Goal: Complete application form

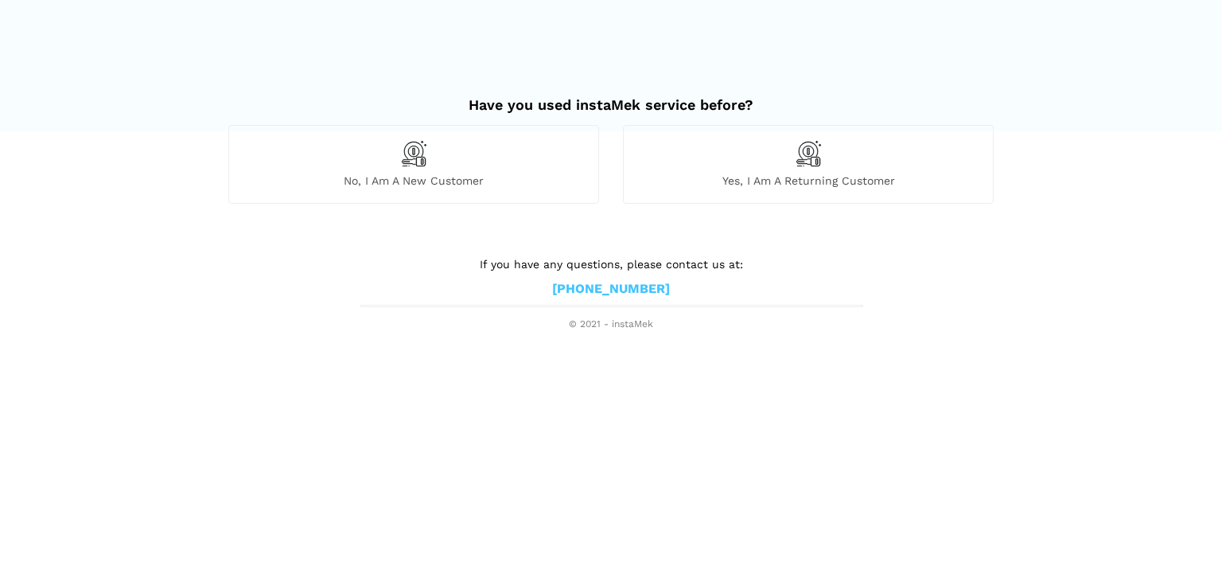
click at [416, 142] on img at bounding box center [413, 153] width 27 height 27
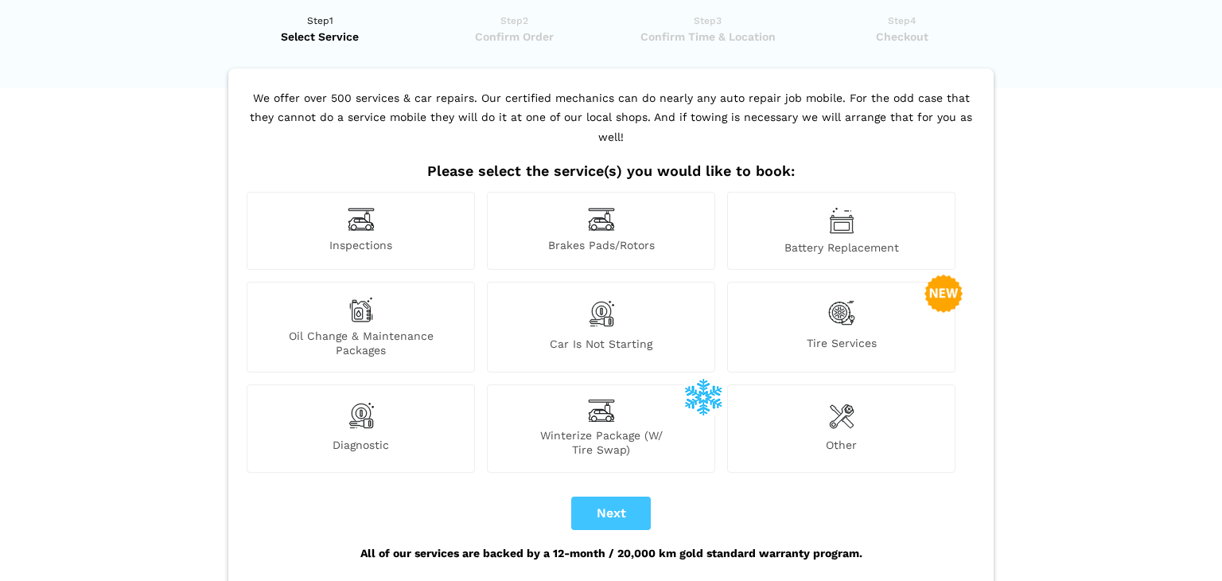
scroll to position [45, 0]
click at [608, 495] on button "Next" at bounding box center [611, 511] width 80 height 33
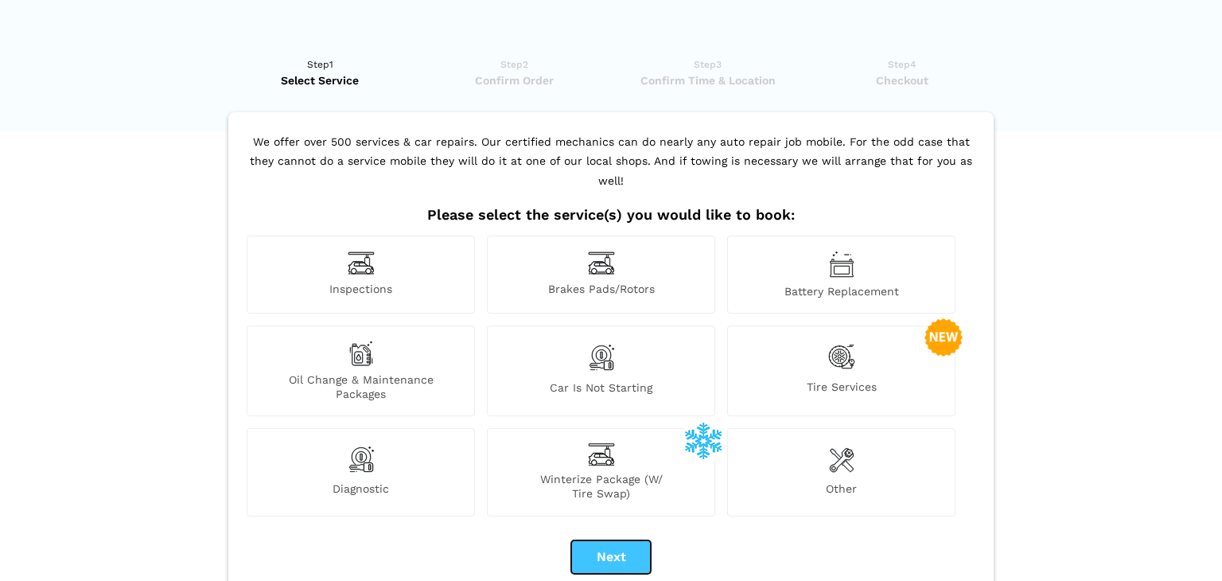
scroll to position [0, 0]
click at [425, 243] on div "Inspections" at bounding box center [361, 274] width 228 height 78
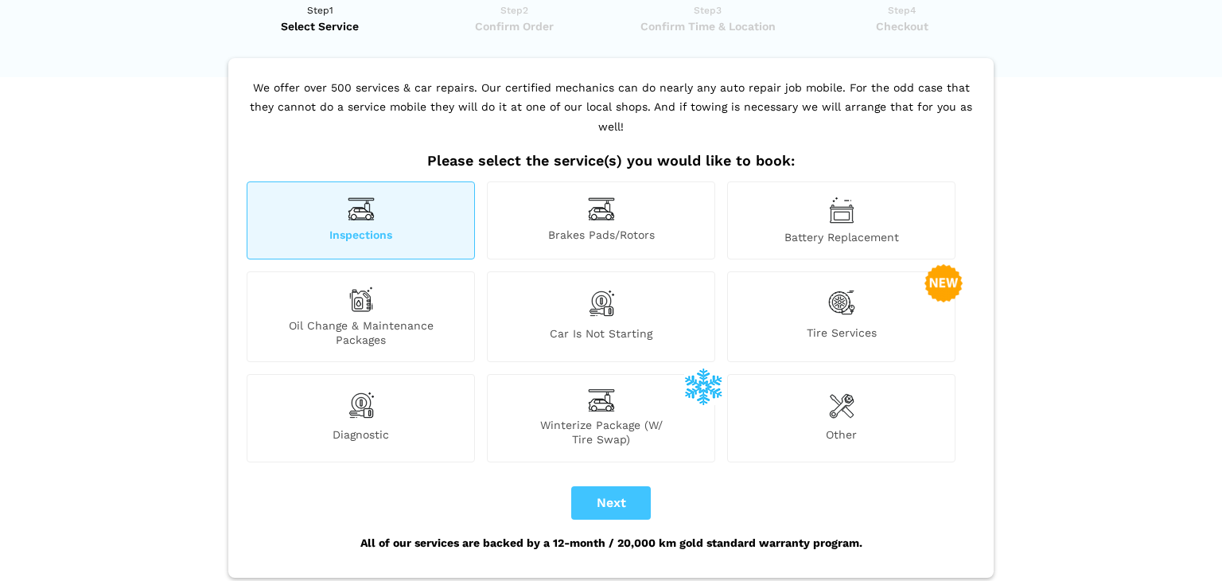
scroll to position [58, 0]
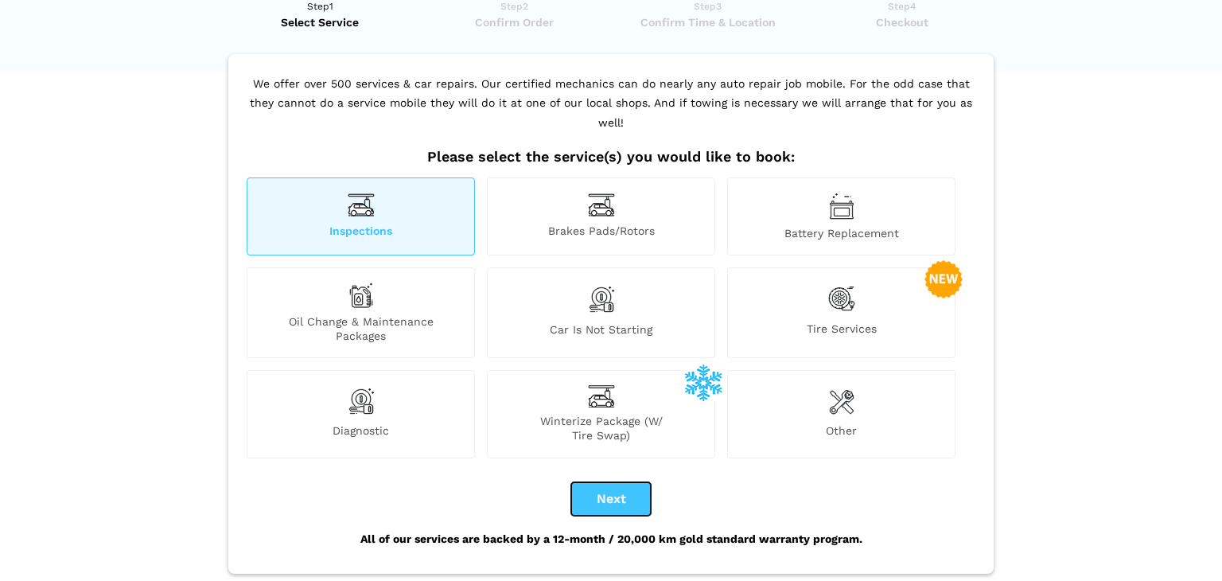
click at [601, 491] on button "Next" at bounding box center [611, 498] width 80 height 33
checkbox input "true"
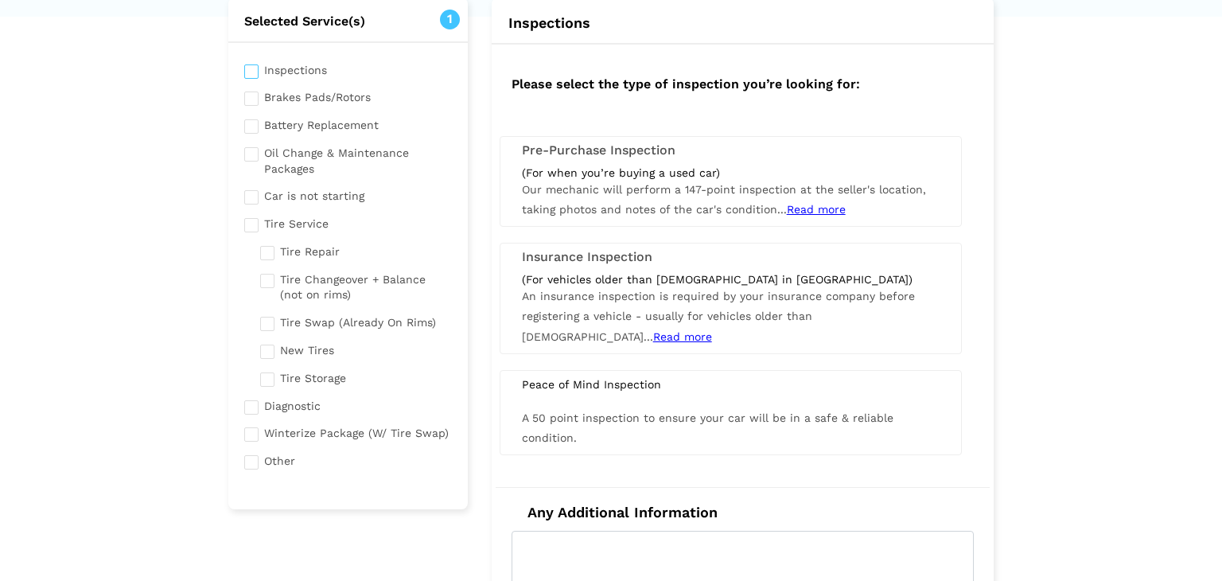
scroll to position [116, 0]
click at [653, 338] on span "Read more" at bounding box center [682, 334] width 59 height 13
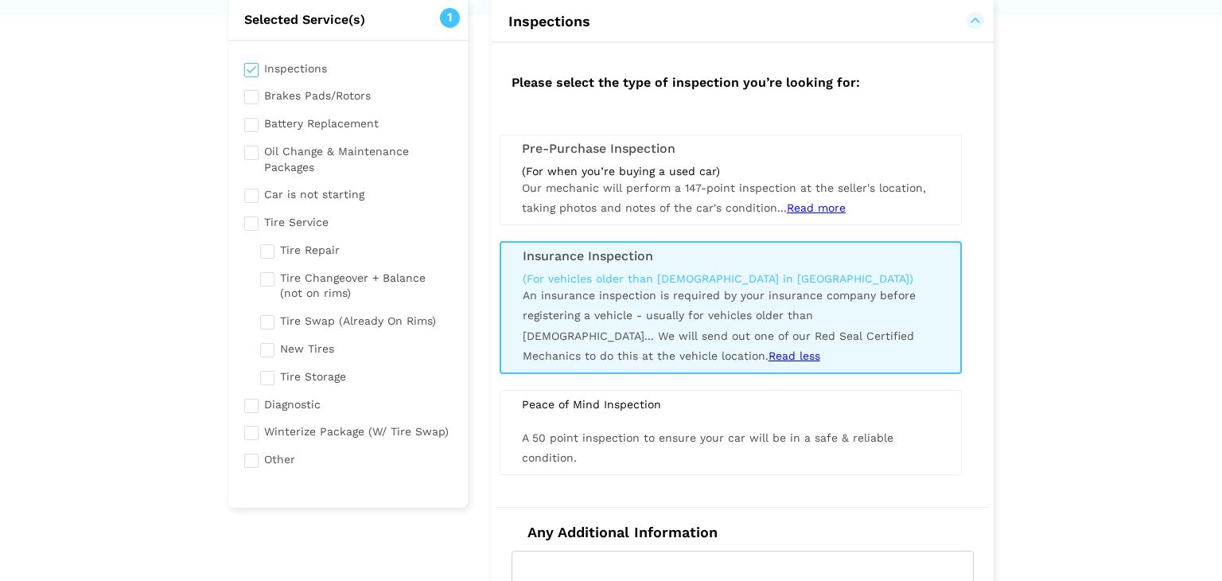
click at [813, 208] on span "Read more" at bounding box center [816, 207] width 59 height 13
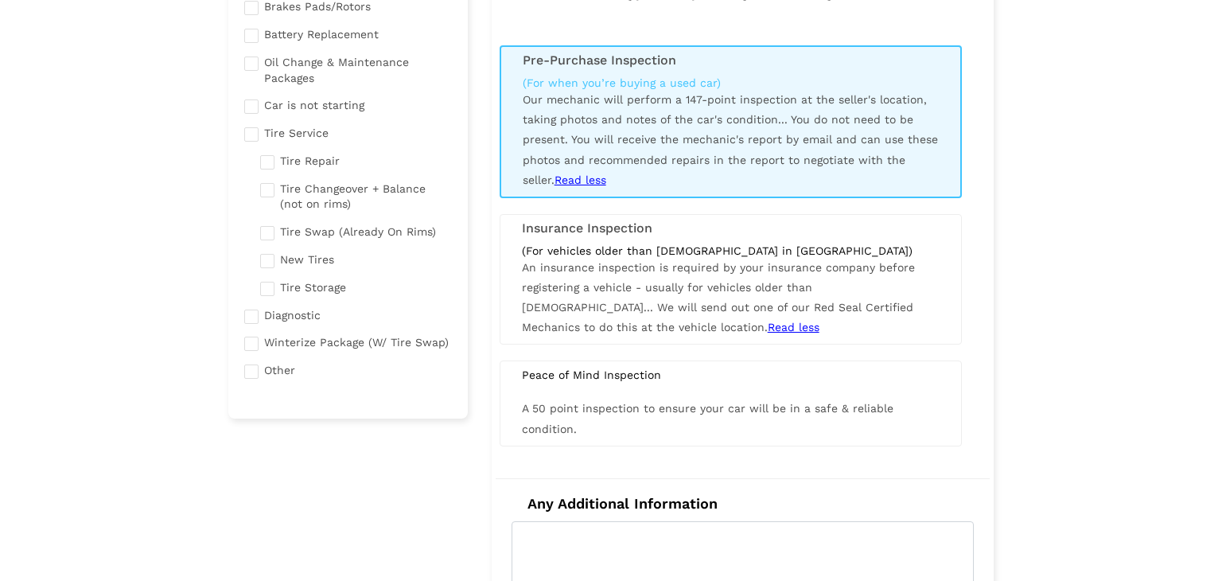
scroll to position [207, 0]
click at [688, 317] on div "(For vehicles older than [DEMOGRAPHIC_DATA] in [GEOGRAPHIC_DATA]) An insurance …" at bounding box center [730, 289] width 441 height 95
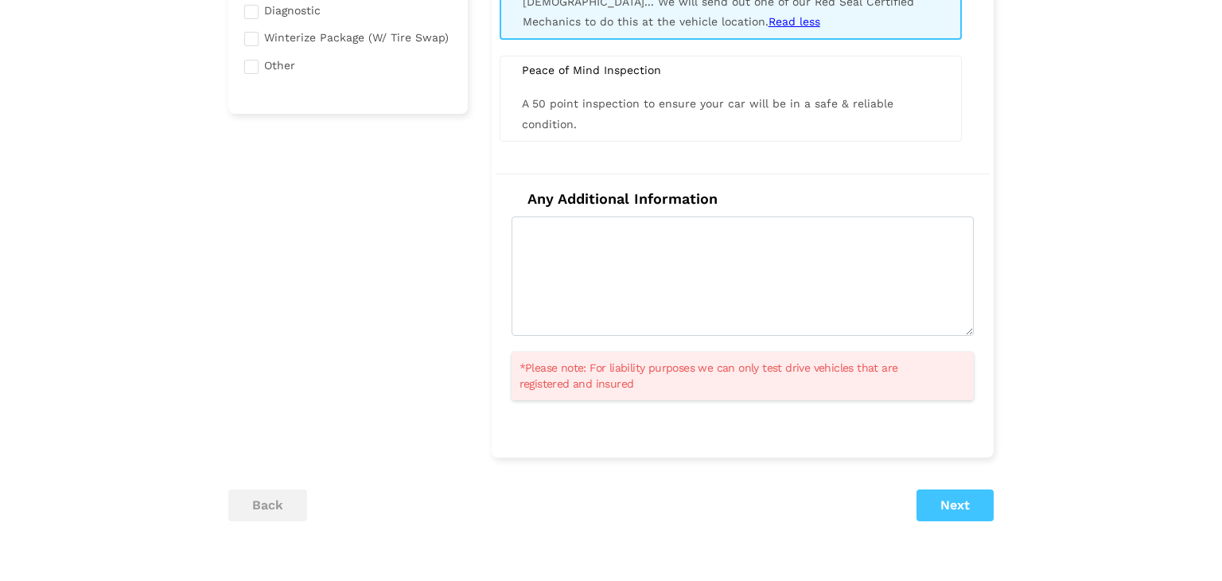
scroll to position [509, 0]
click at [961, 507] on button "Next" at bounding box center [954, 506] width 77 height 32
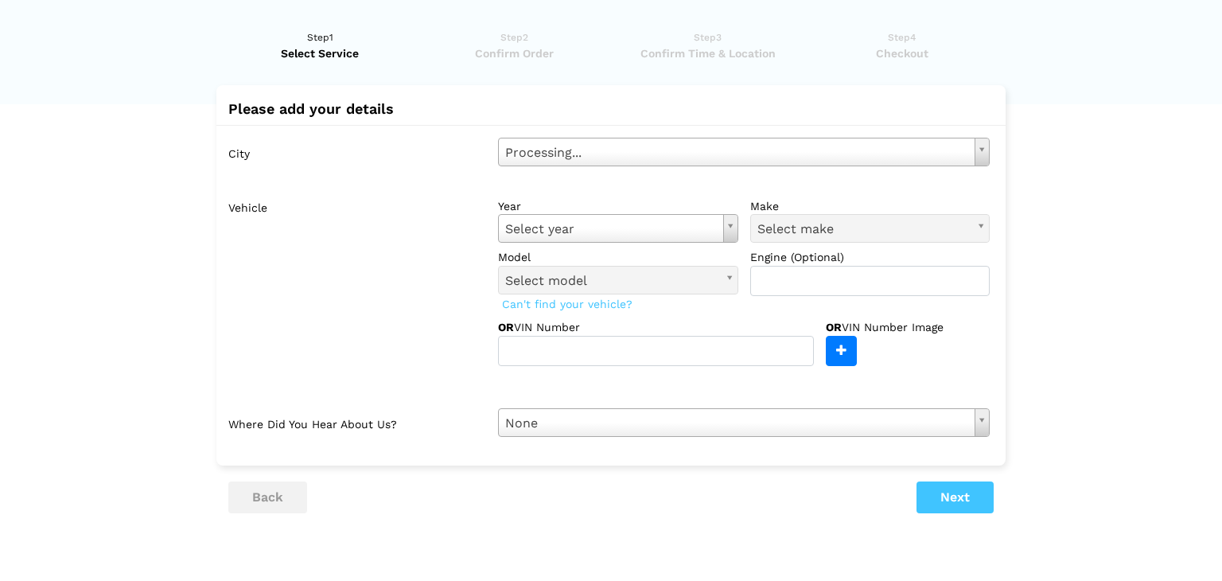
scroll to position [0, 0]
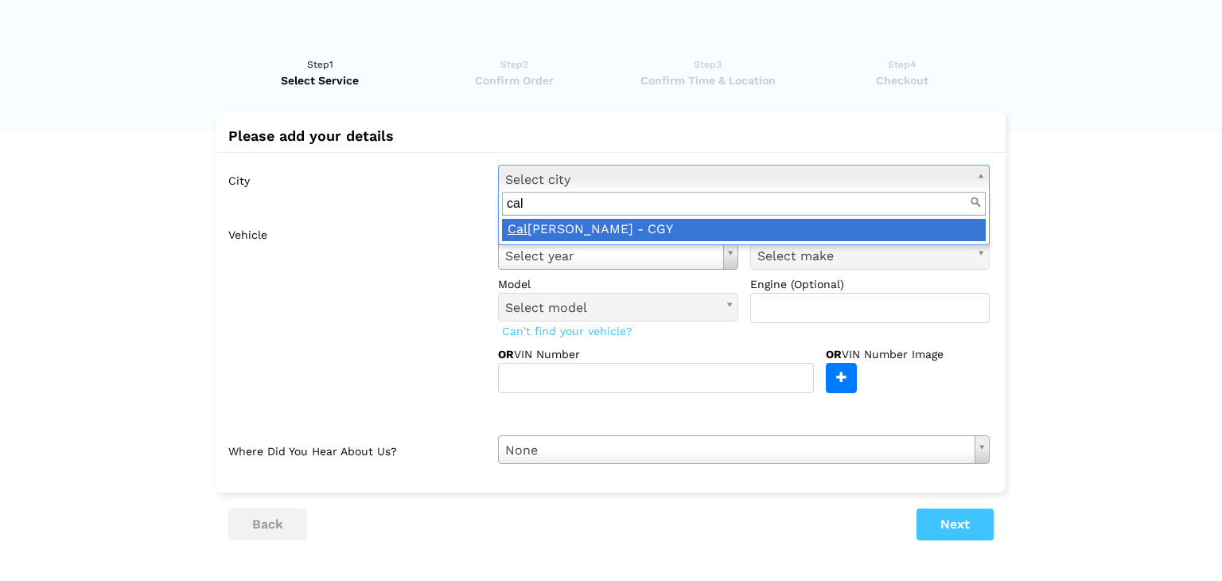
type input "cal"
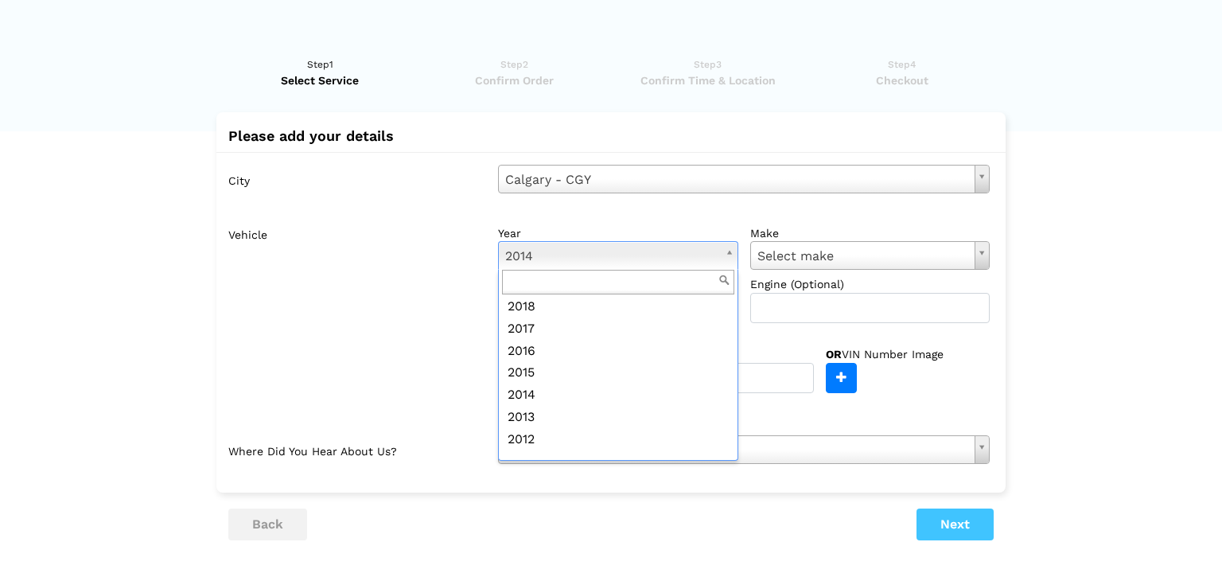
scroll to position [201, 0]
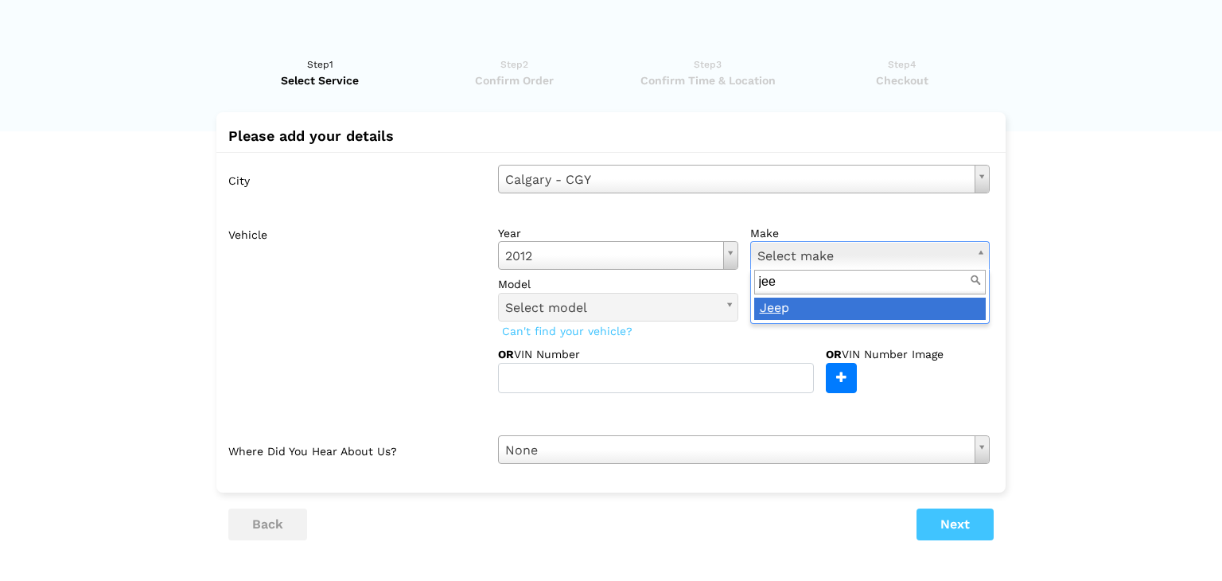
type input "jeep"
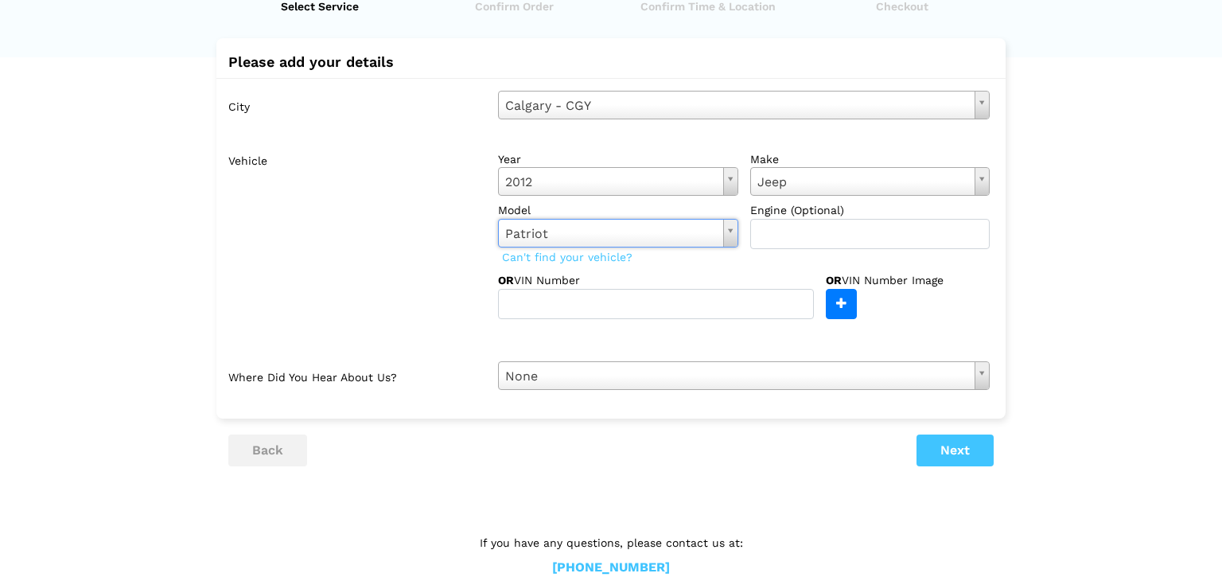
scroll to position [107, 0]
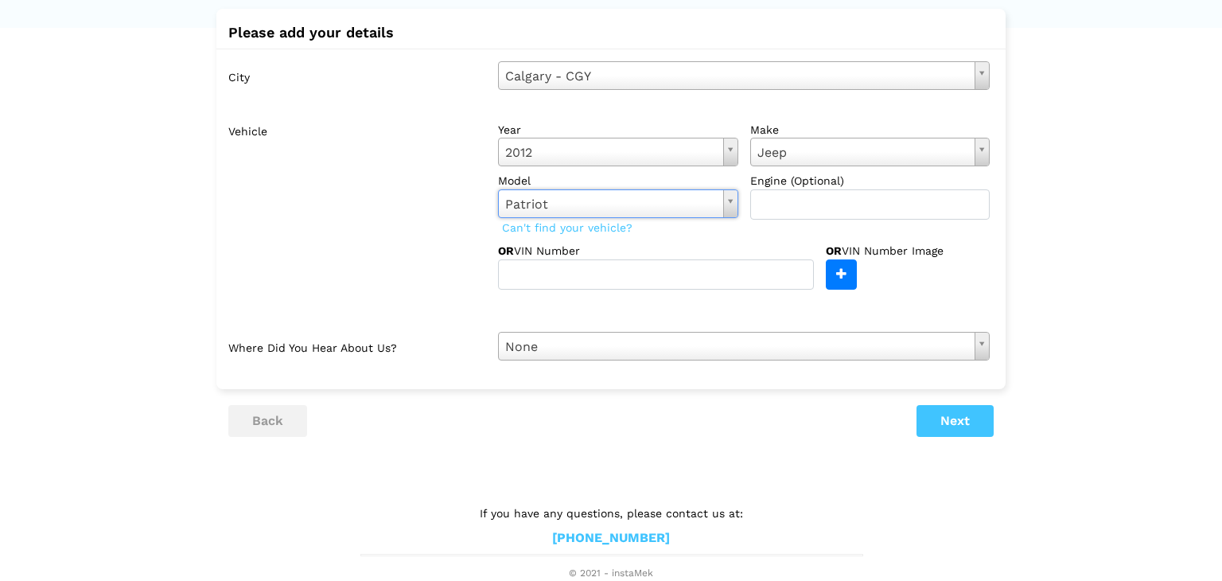
click at [923, 359] on div "City [GEOGRAPHIC_DATA] - CGY Select city [GEOGRAPHIC_DATA]- [GEOGRAPHIC_DATA] […" at bounding box center [610, 211] width 789 height 324
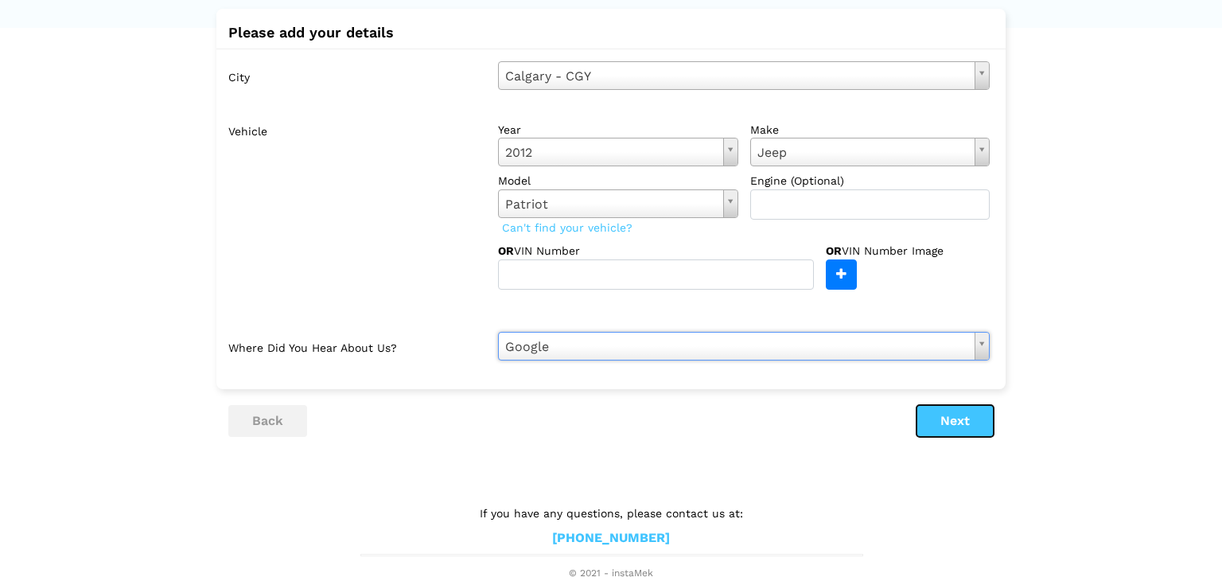
click at [949, 418] on button "Next" at bounding box center [954, 421] width 77 height 32
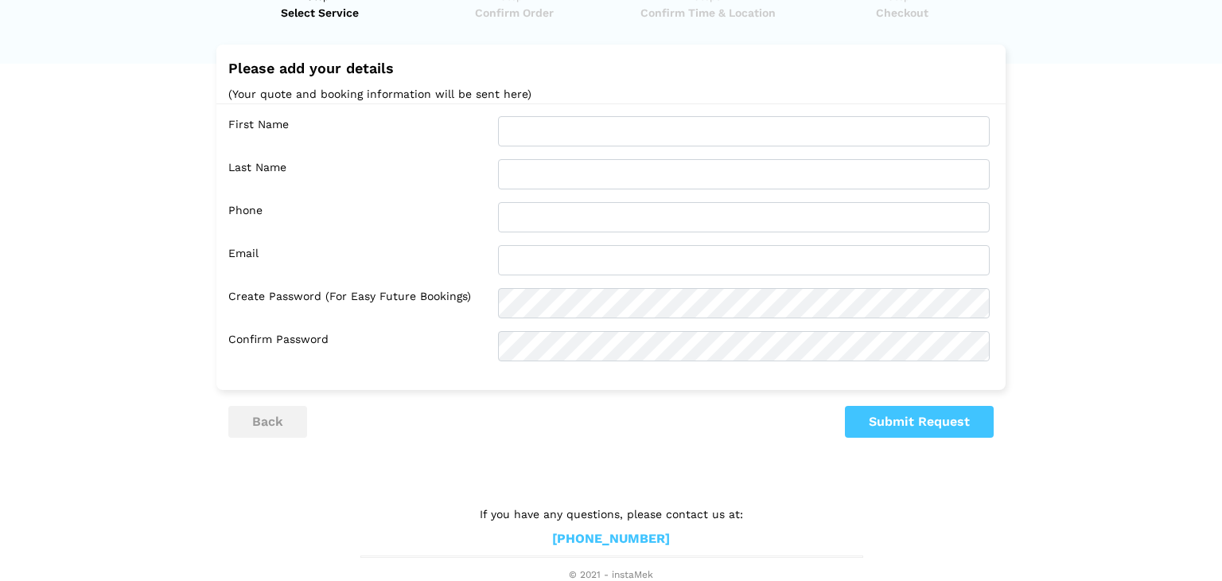
scroll to position [0, 0]
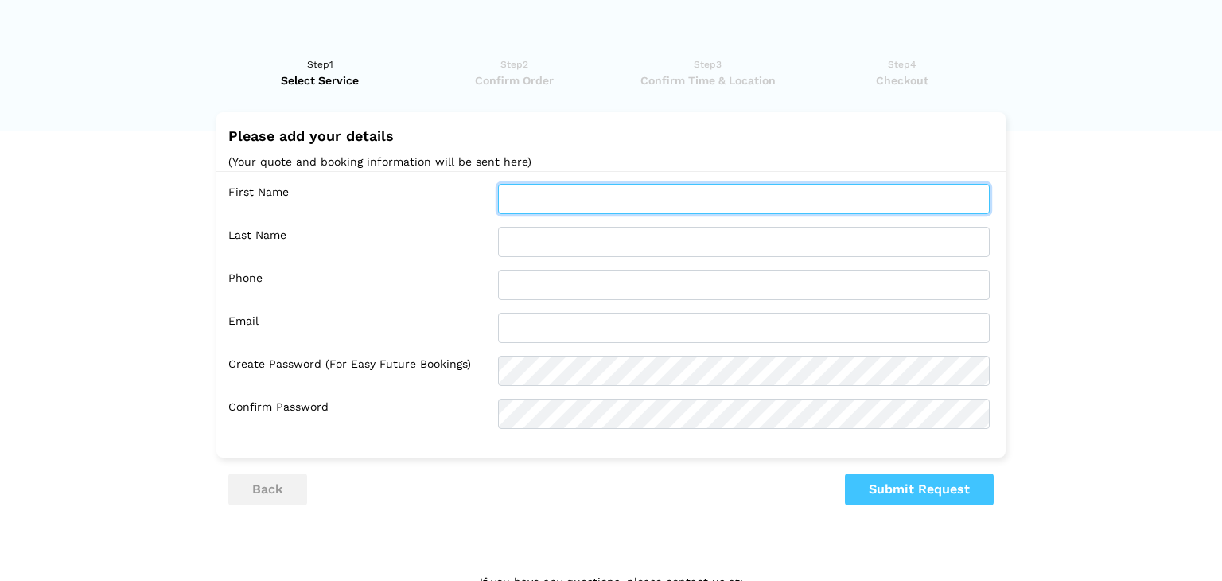
click at [581, 198] on input "text" at bounding box center [744, 199] width 492 height 30
type input "[PERSON_NAME]"
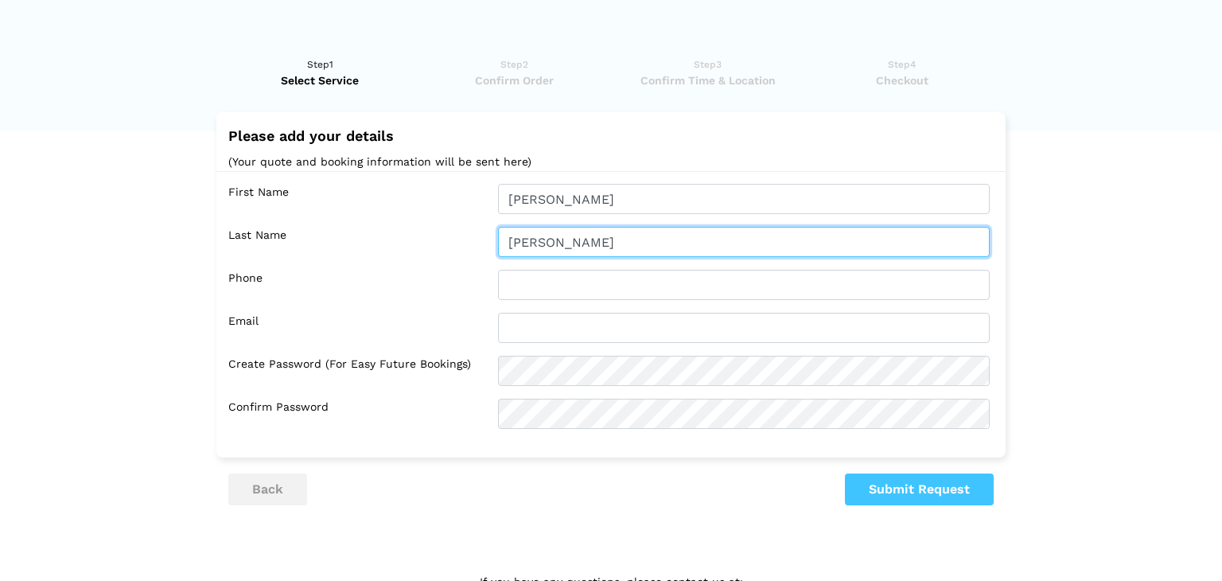
type input "[PERSON_NAME]"
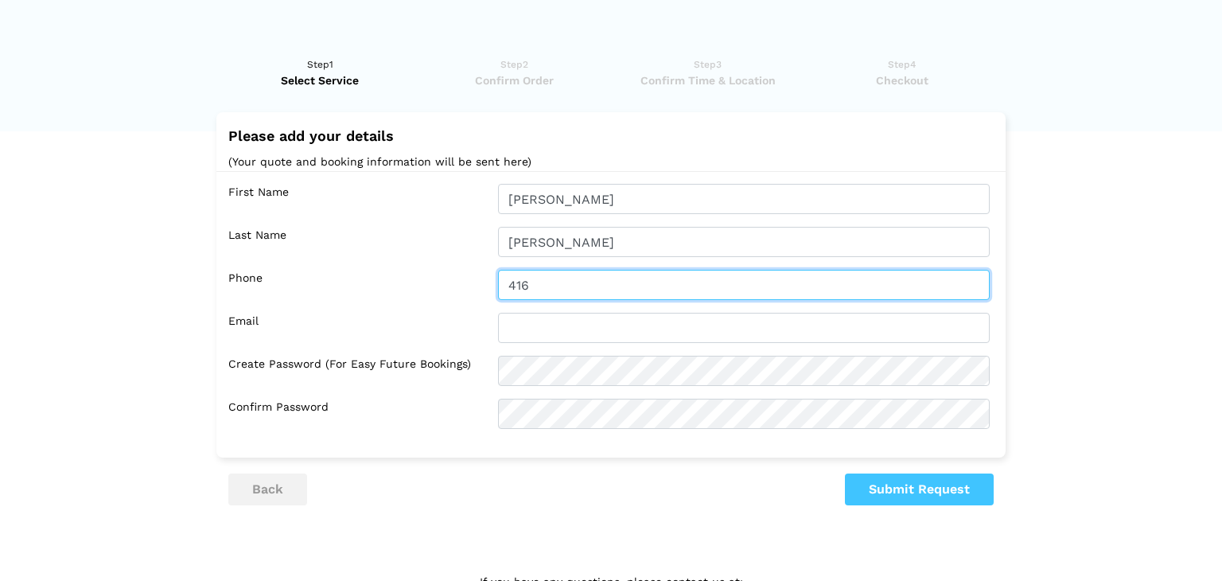
type input "4167325548"
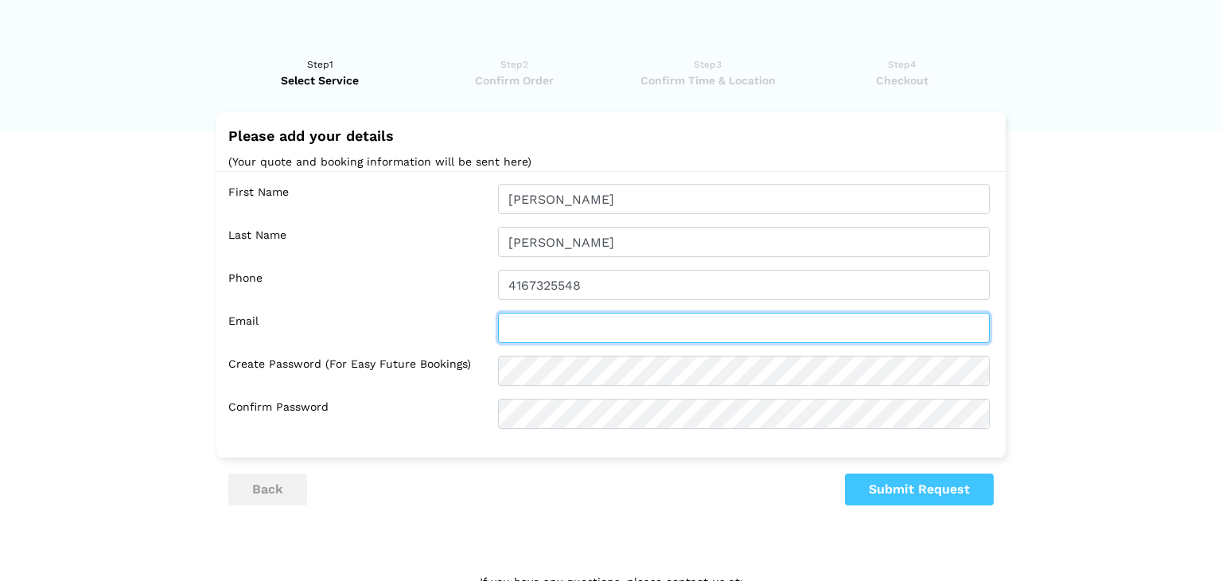
click at [593, 333] on input "text" at bounding box center [744, 328] width 492 height 30
type input "[EMAIL_ADDRESS][DOMAIN_NAME]"
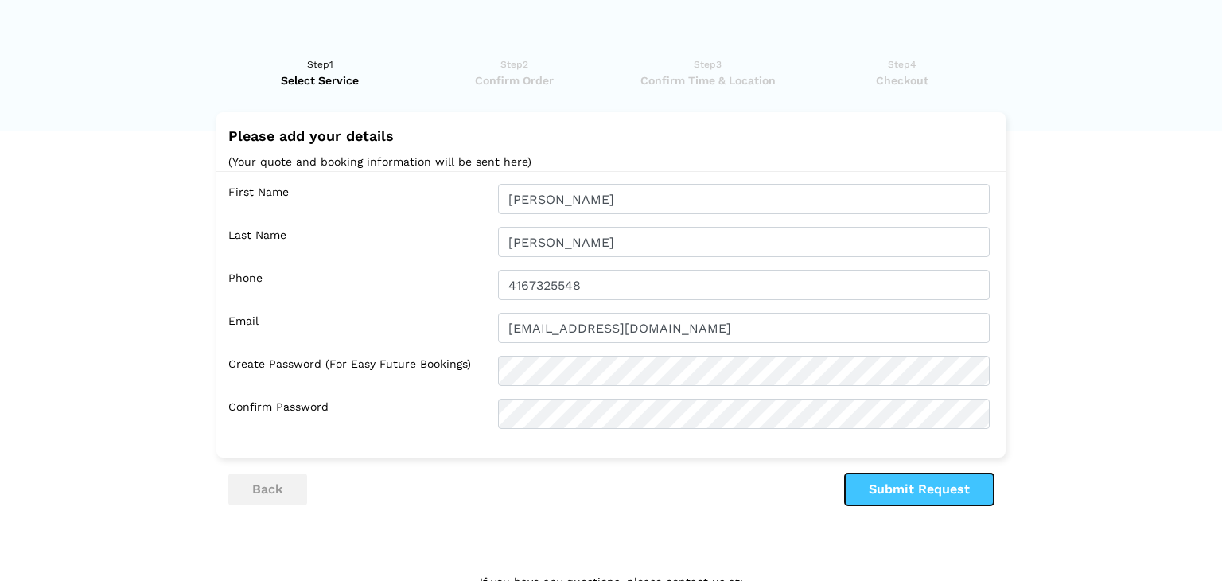
click at [880, 488] on button "Submit Request" at bounding box center [919, 489] width 149 height 32
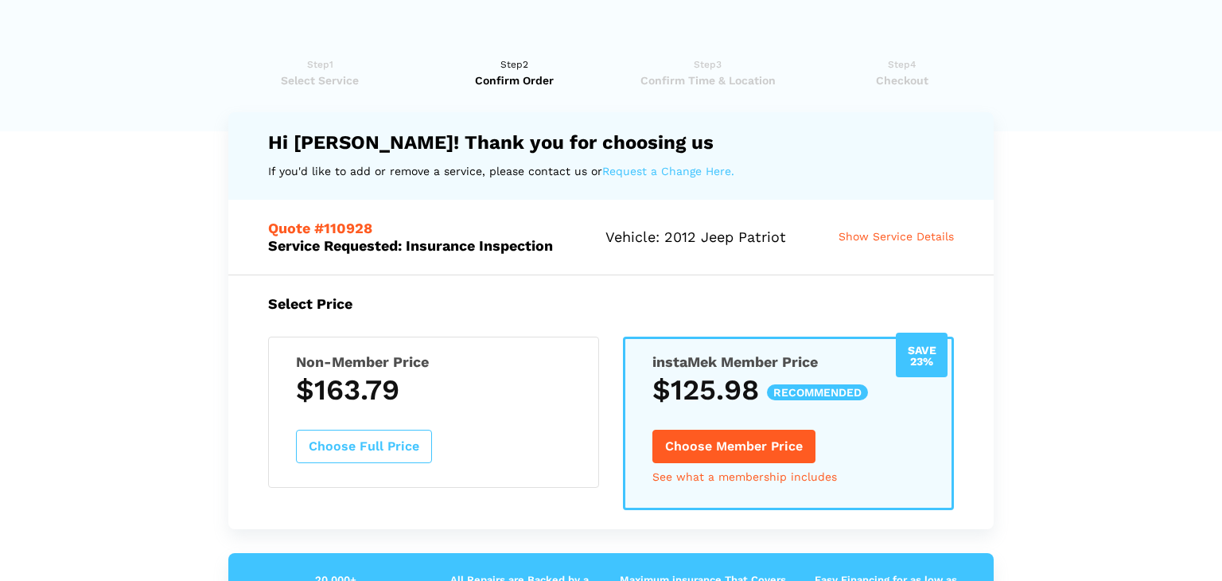
scroll to position [76, 0]
